Goal: Task Accomplishment & Management: Manage account settings

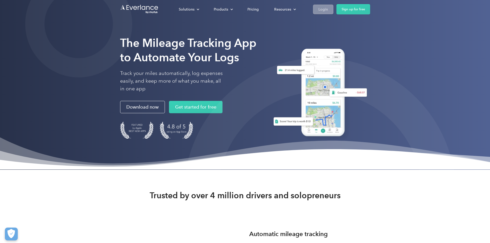
click at [333, 10] on link "Login" at bounding box center [323, 9] width 20 height 10
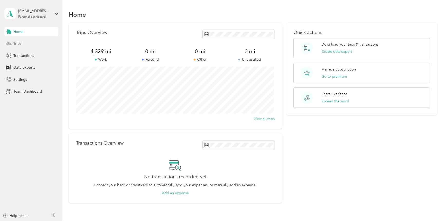
click at [41, 43] on div "Trips" at bounding box center [31, 43] width 54 height 9
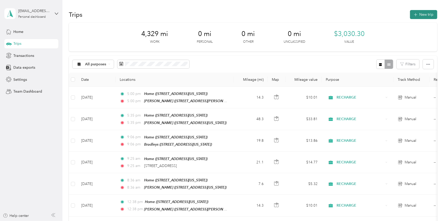
click at [424, 15] on button "New trip" at bounding box center [423, 14] width 27 height 9
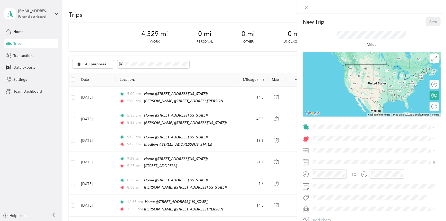
click at [340, 153] on span "[STREET_ADDRESS][US_STATE]" at bounding box center [348, 153] width 51 height 4
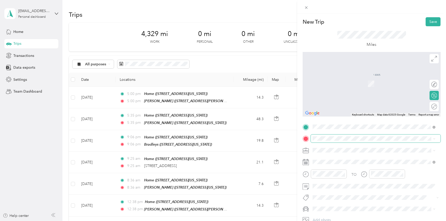
click at [326, 141] on span at bounding box center [376, 138] width 130 height 8
click at [349, 161] on div "[STREET_ADDRESS][PERSON_NAME][US_STATE]" at bounding box center [374, 157] width 119 height 7
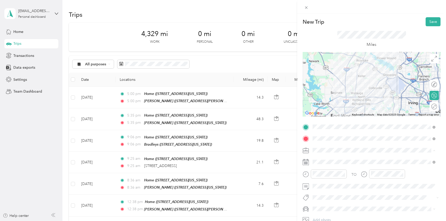
click at [324, 95] on span "RECHARGE" at bounding box center [324, 96] width 19 height 4
click at [431, 105] on div "Round trip" at bounding box center [420, 106] width 33 height 5
click at [429, 107] on div at bounding box center [431, 106] width 11 height 5
click at [429, 24] on button "Save" at bounding box center [433, 21] width 15 height 9
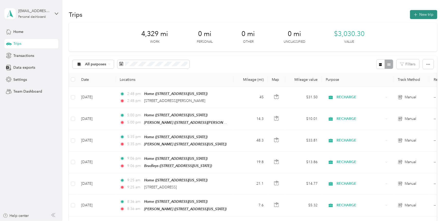
click at [428, 17] on button "New trip" at bounding box center [423, 14] width 27 height 9
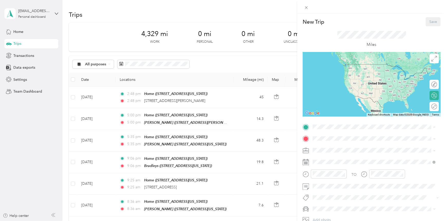
click at [337, 145] on div "Home" at bounding box center [348, 147] width 51 height 5
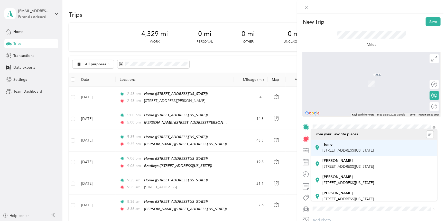
click at [321, 141] on span at bounding box center [376, 138] width 130 height 8
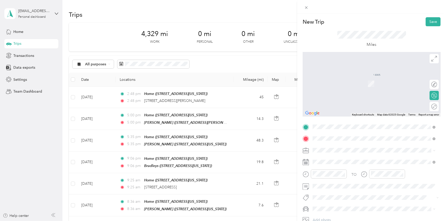
click at [339, 159] on span "[STREET_ADDRESS][US_STATE]" at bounding box center [348, 157] width 51 height 5
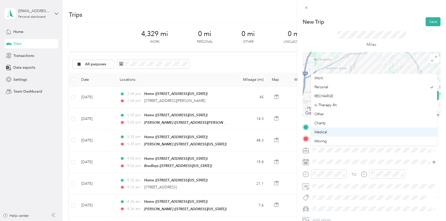
scroll to position [9, 0]
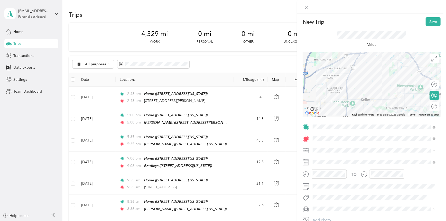
click at [326, 90] on li "RECHARGE" at bounding box center [374, 86] width 126 height 9
click at [432, 106] on div at bounding box center [433, 106] width 7 height 5
click at [430, 21] on button "Save" at bounding box center [433, 21] width 15 height 9
